Goal: Transaction & Acquisition: Purchase product/service

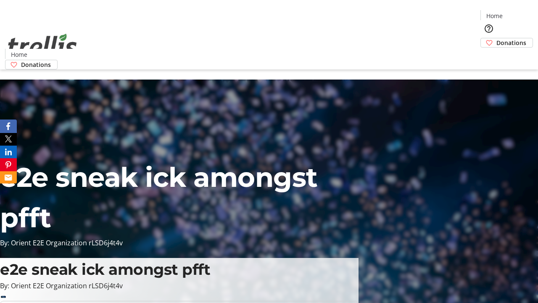
click at [496, 38] on span "Donations" at bounding box center [511, 42] width 30 height 9
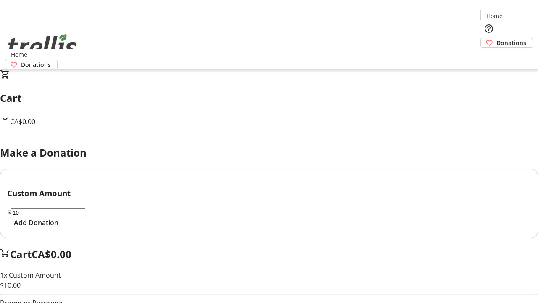
select select "CA"
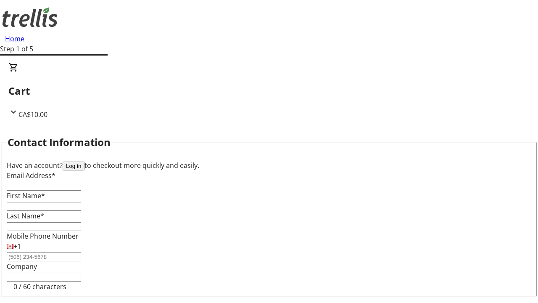
click at [84, 161] on button "Log in" at bounding box center [74, 165] width 22 height 9
